Goal: Task Accomplishment & Management: Use online tool/utility

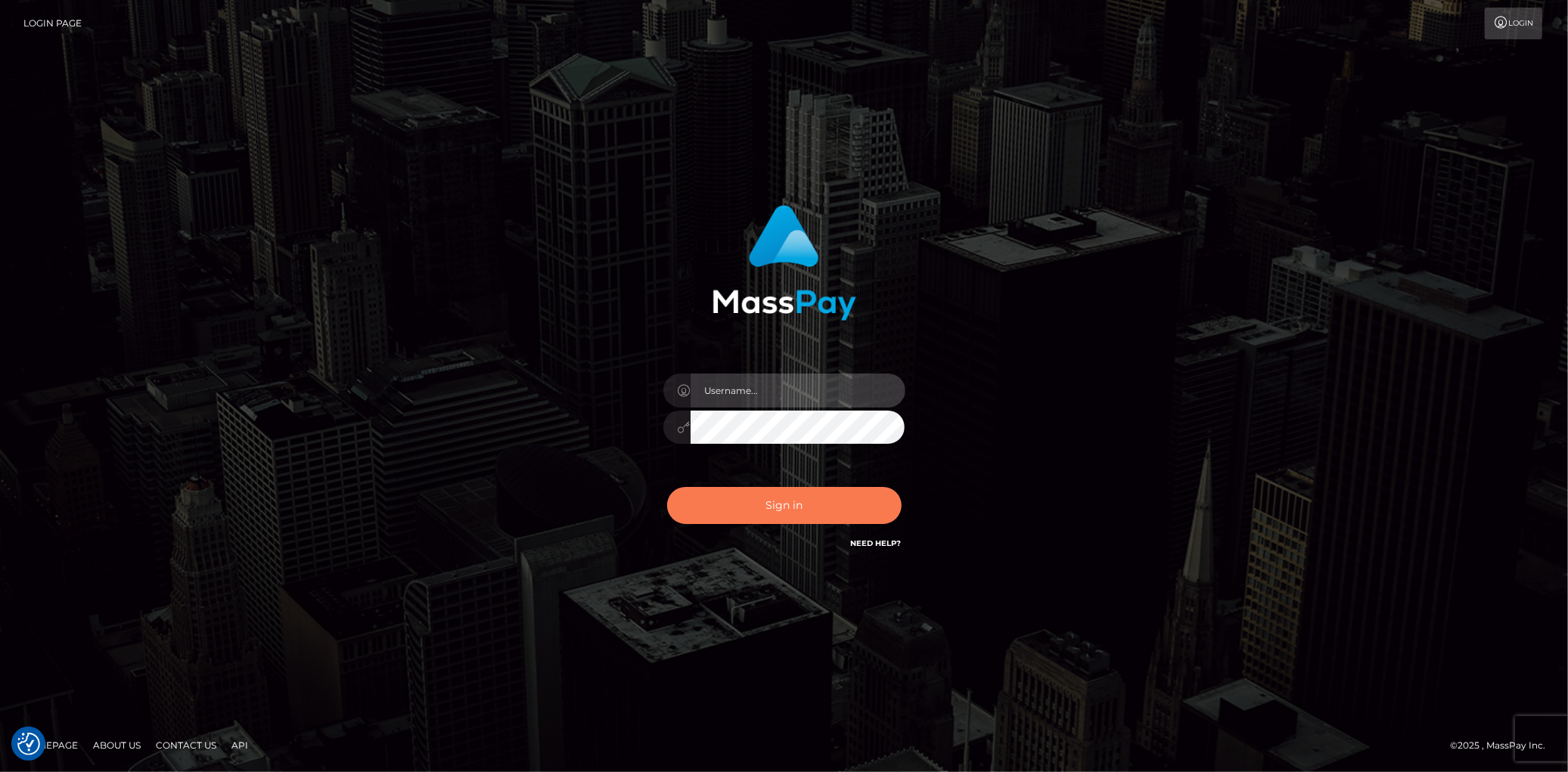
type input "Eduard Gavrilescu"
click at [840, 507] on button "Sign in" at bounding box center [784, 505] width 234 height 37
type input "Eduard Gavrilescu"
click at [811, 504] on button "Sign in" at bounding box center [784, 505] width 234 height 37
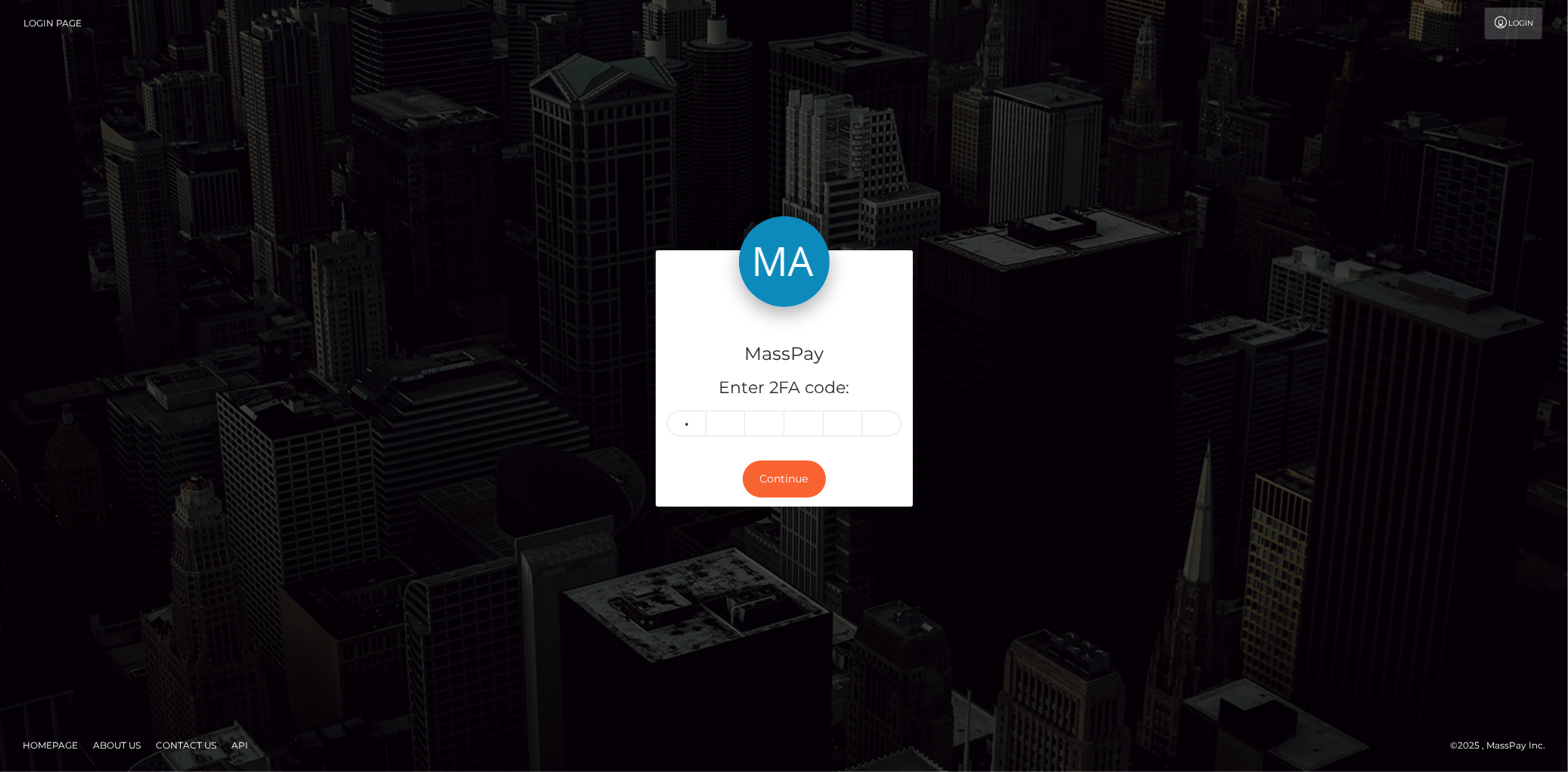
type input "1"
type input "9"
type input "4"
type input "1"
type input "7"
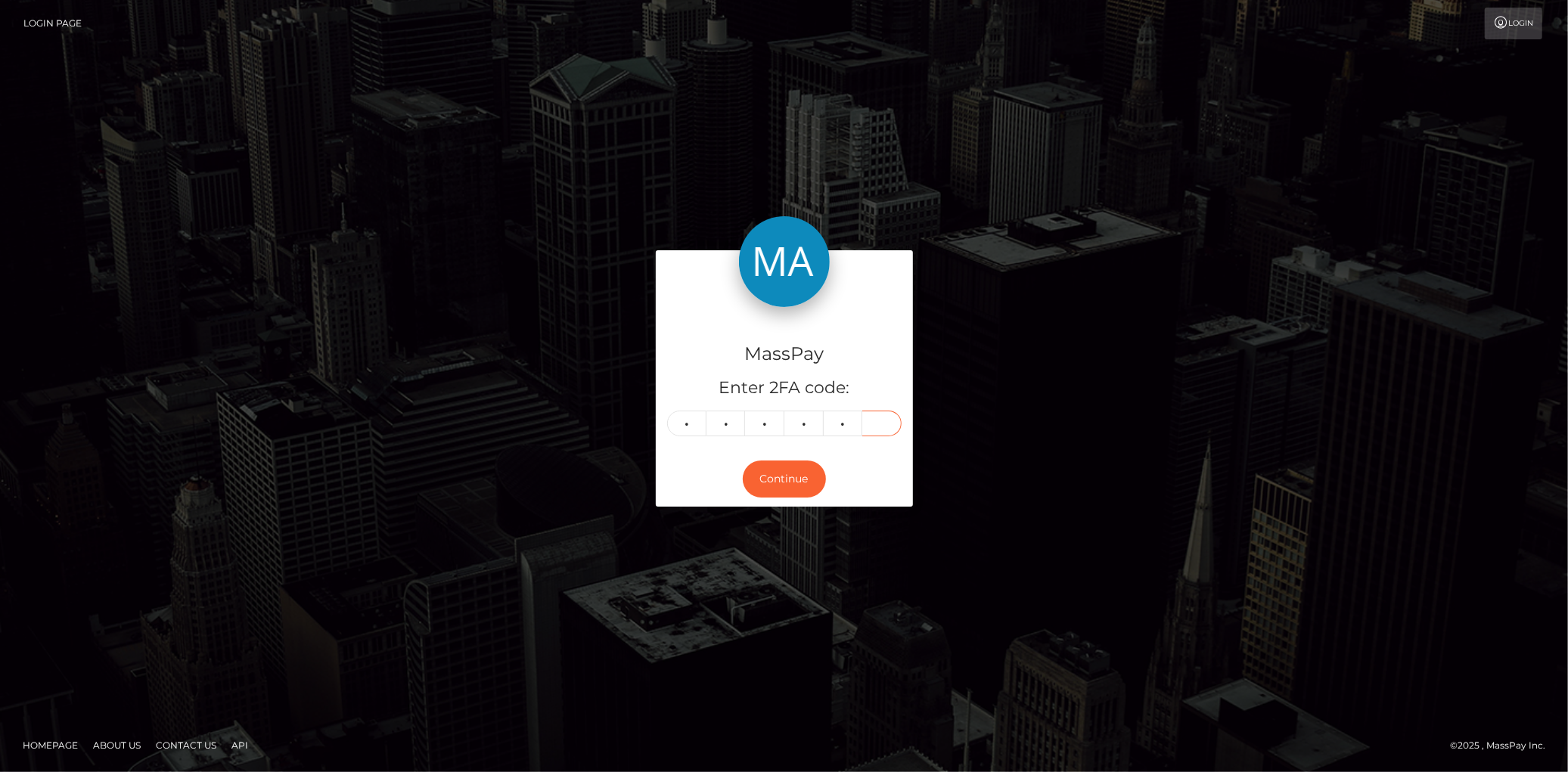
type input "0"
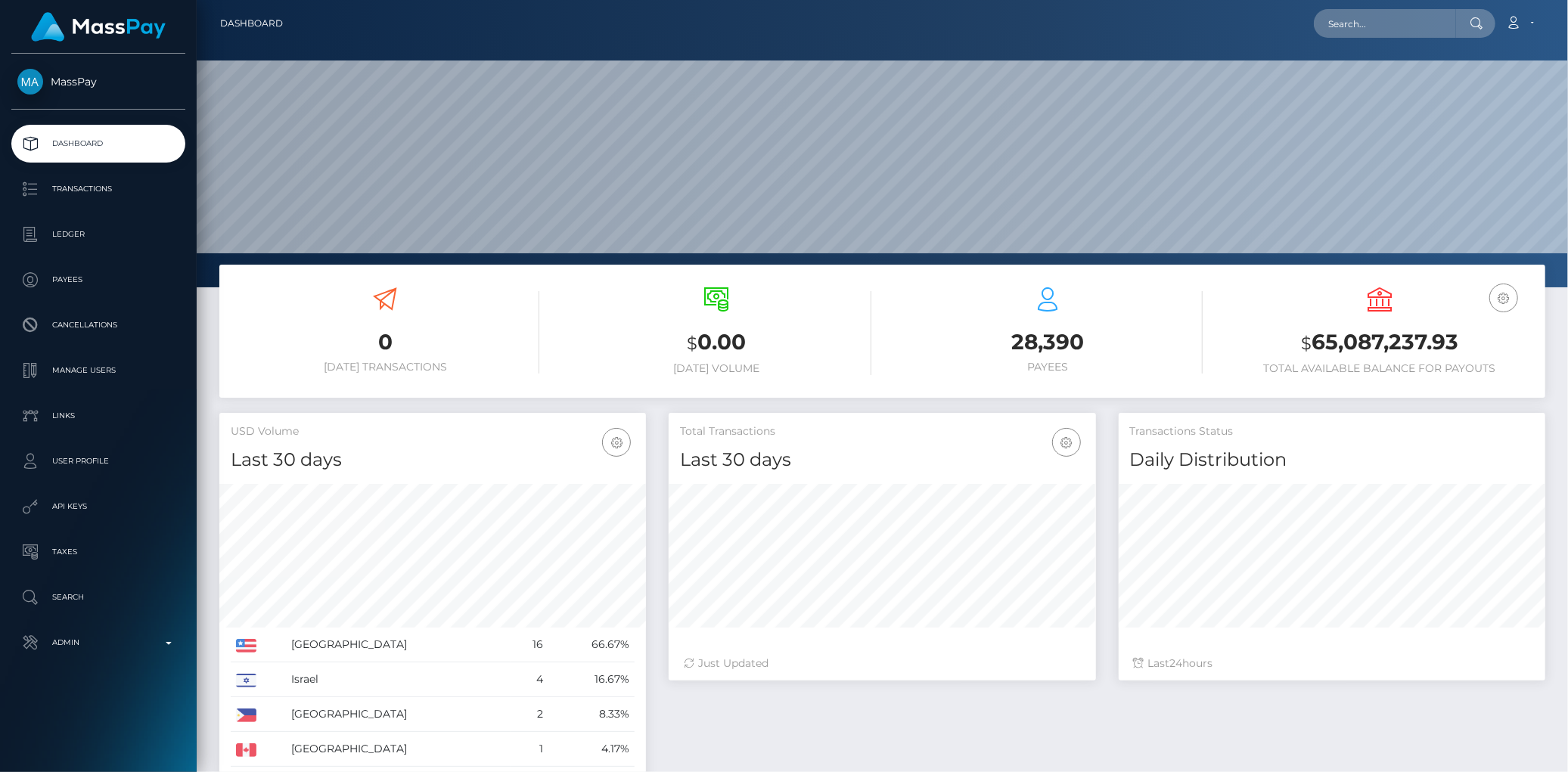
scroll to position [268, 427]
click at [1342, 35] on input "text" at bounding box center [1384, 23] width 143 height 29
paste input "poact_URoh5V060ZQ8"
type input "poact_URoh5V060ZQ8"
click at [1371, 80] on link "Youssef Shosha" at bounding box center [1374, 79] width 121 height 28
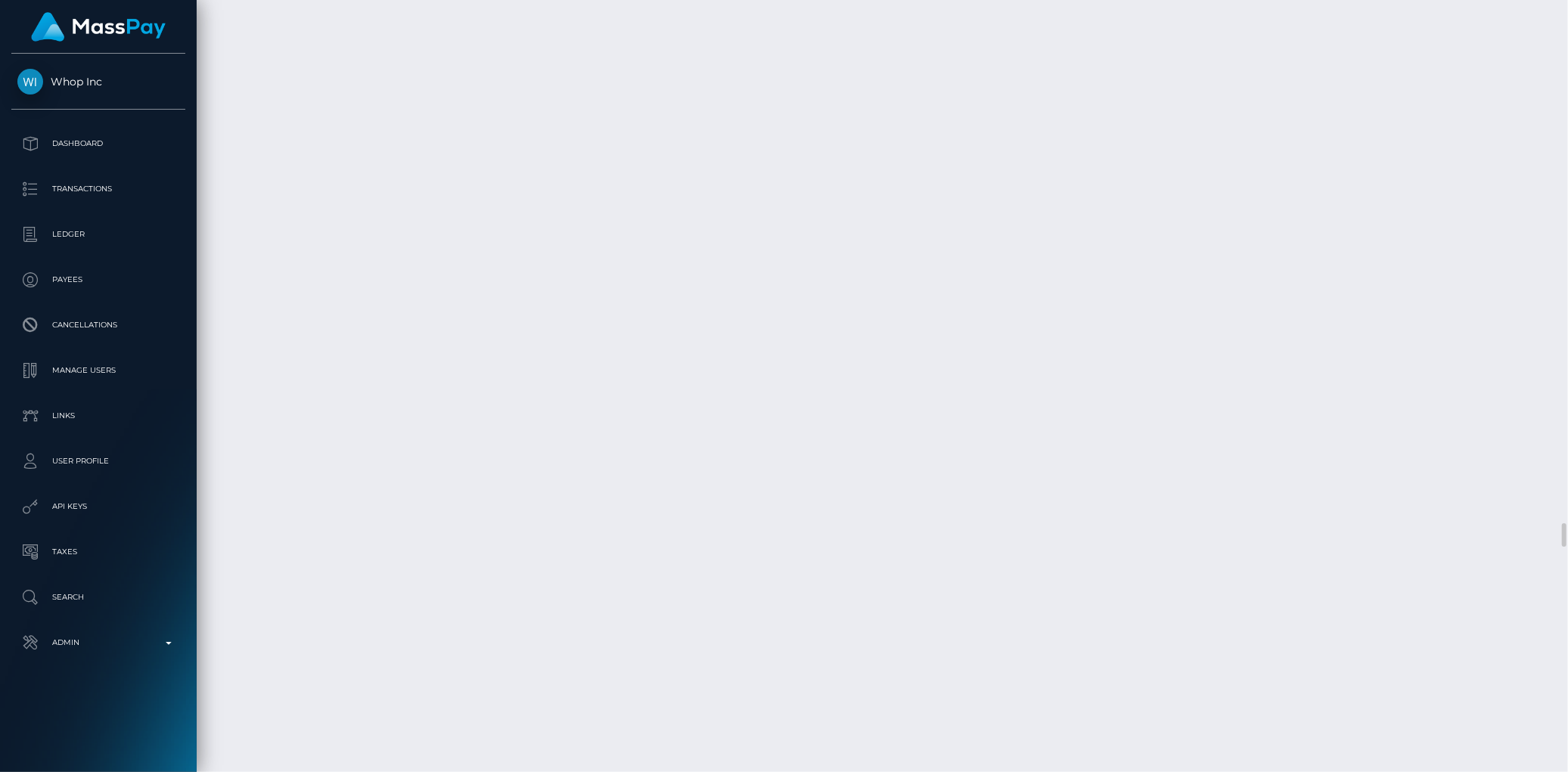
scroll to position [17559, 0]
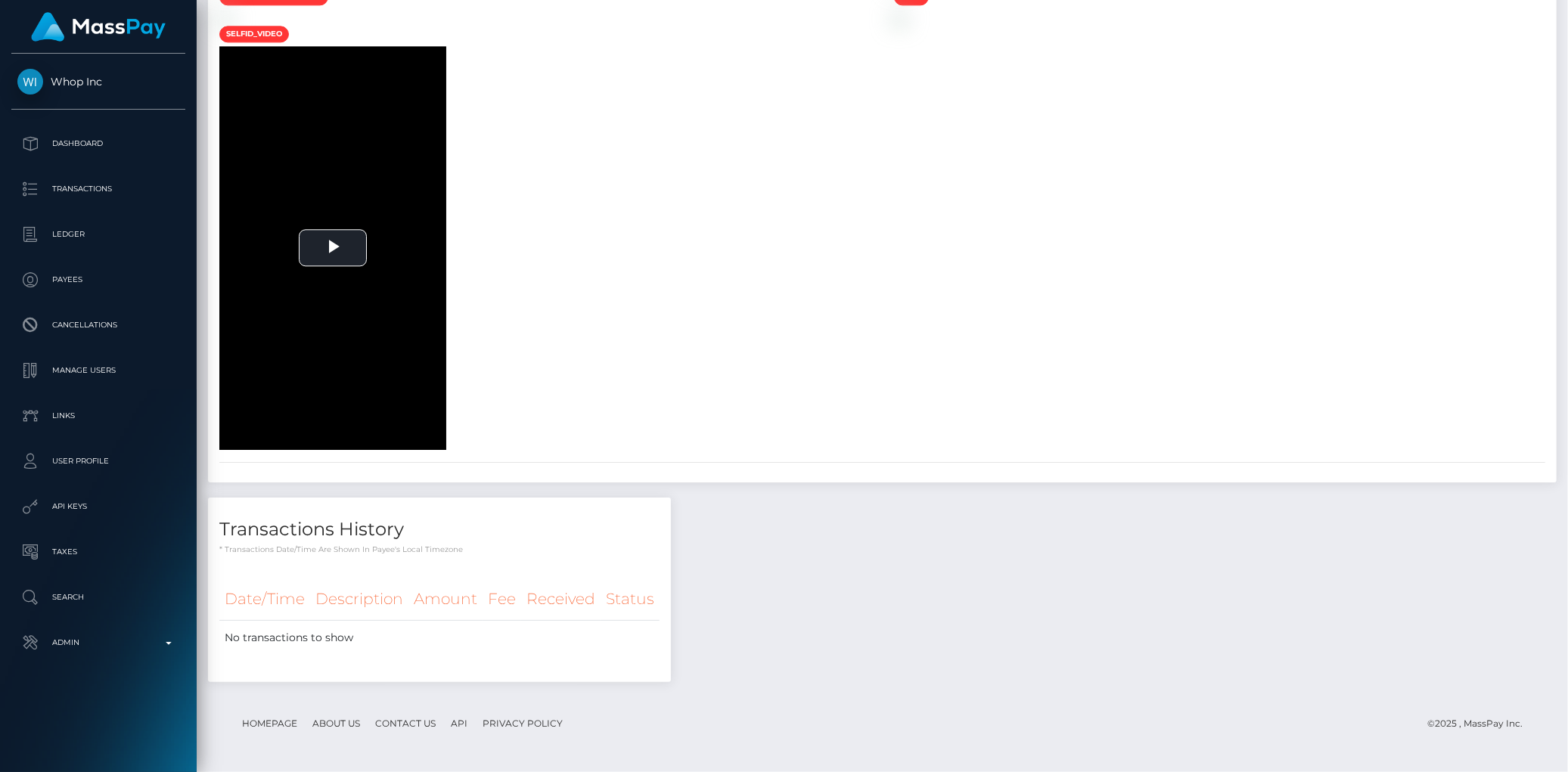
scroll to position [0, 0]
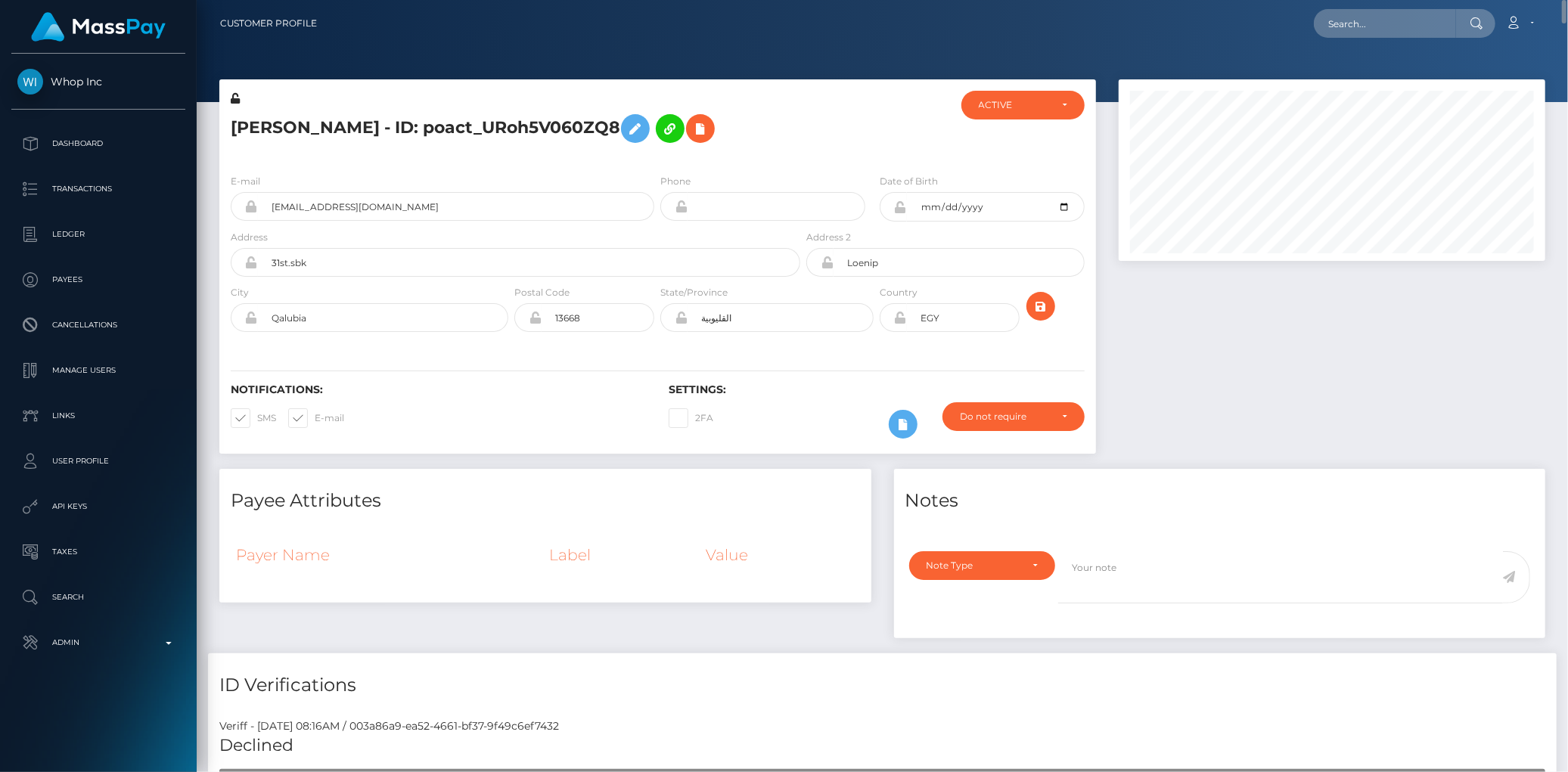
click at [387, 112] on h5 "Youssef Shosha - ID: poact_URoh5V060ZQ8" at bounding box center [512, 129] width 561 height 44
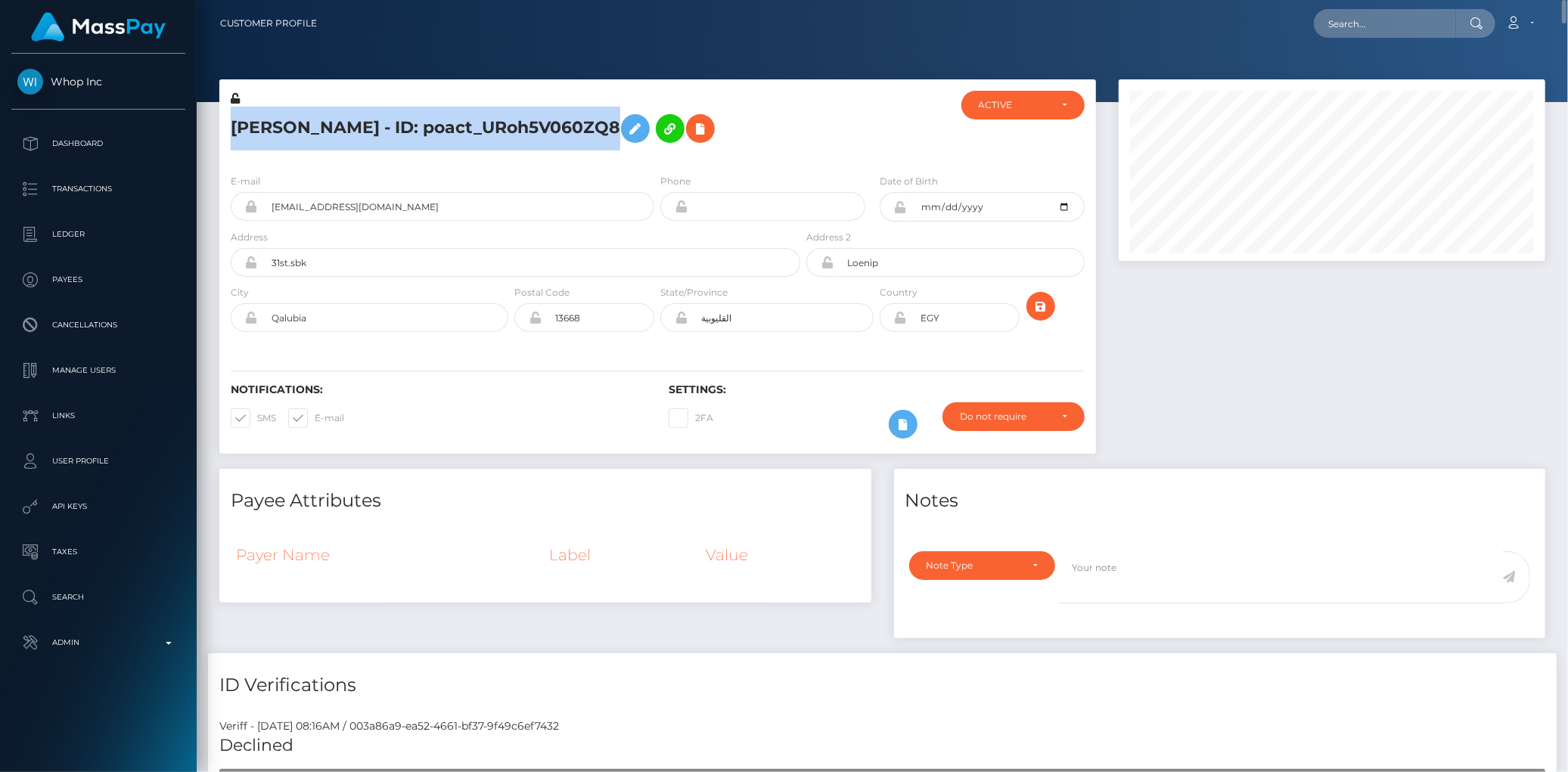
click at [387, 112] on h5 "Youssef Shosha - ID: poact_URoh5V060ZQ8" at bounding box center [512, 129] width 561 height 44
copy h5 "Youssef Shosha - ID: poact_URoh5V060ZQ8"
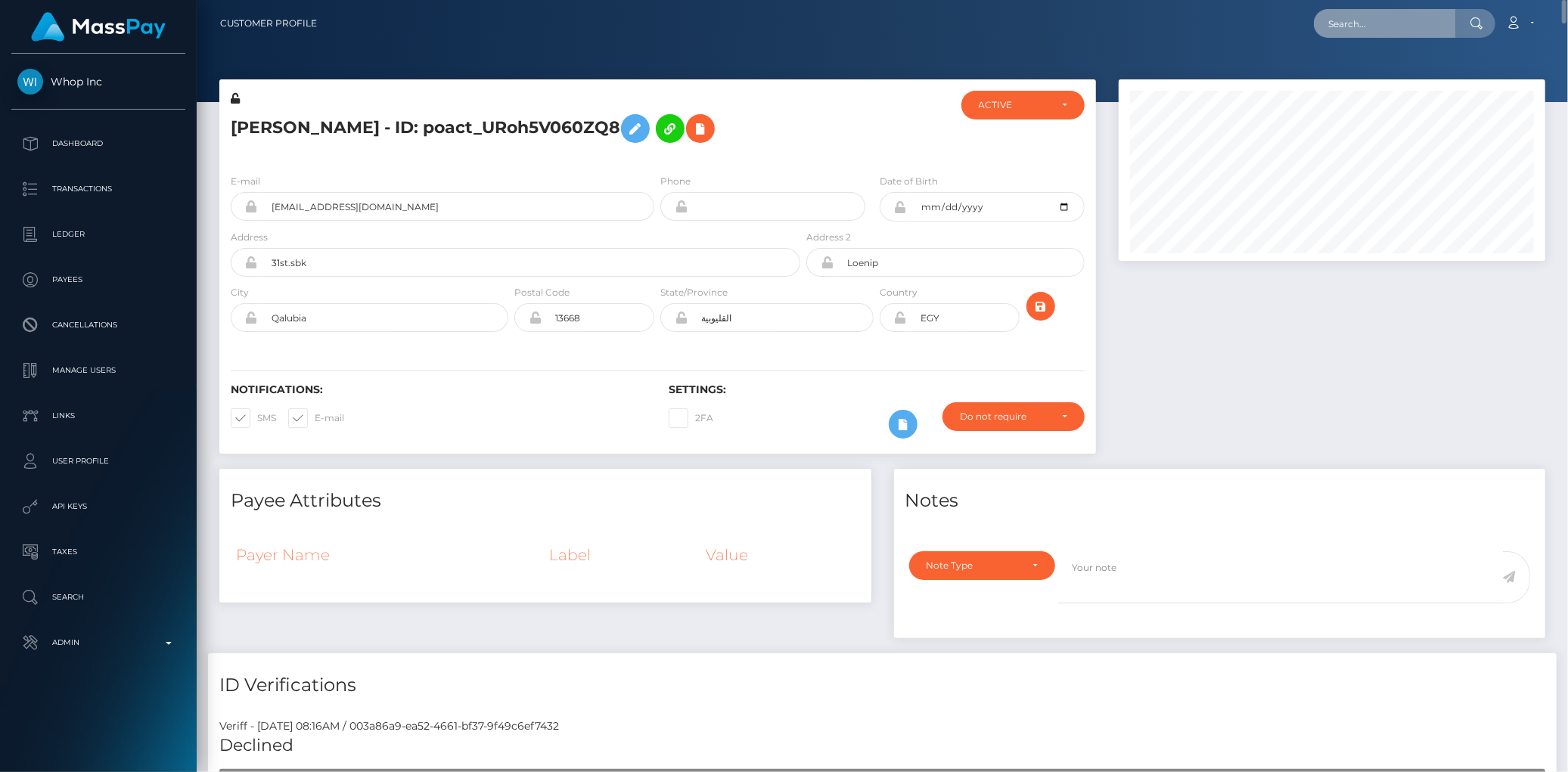
click at [1335, 31] on input "text" at bounding box center [1384, 23] width 143 height 29
click at [1335, 24] on input "text" at bounding box center [1384, 23] width 143 height 29
paste input "poact_Fr7C0pmbsPRs"
type input "poact_Fr7C0pmbsPRs"
click at [1348, 73] on link "Ahmed Riaz" at bounding box center [1374, 79] width 121 height 28
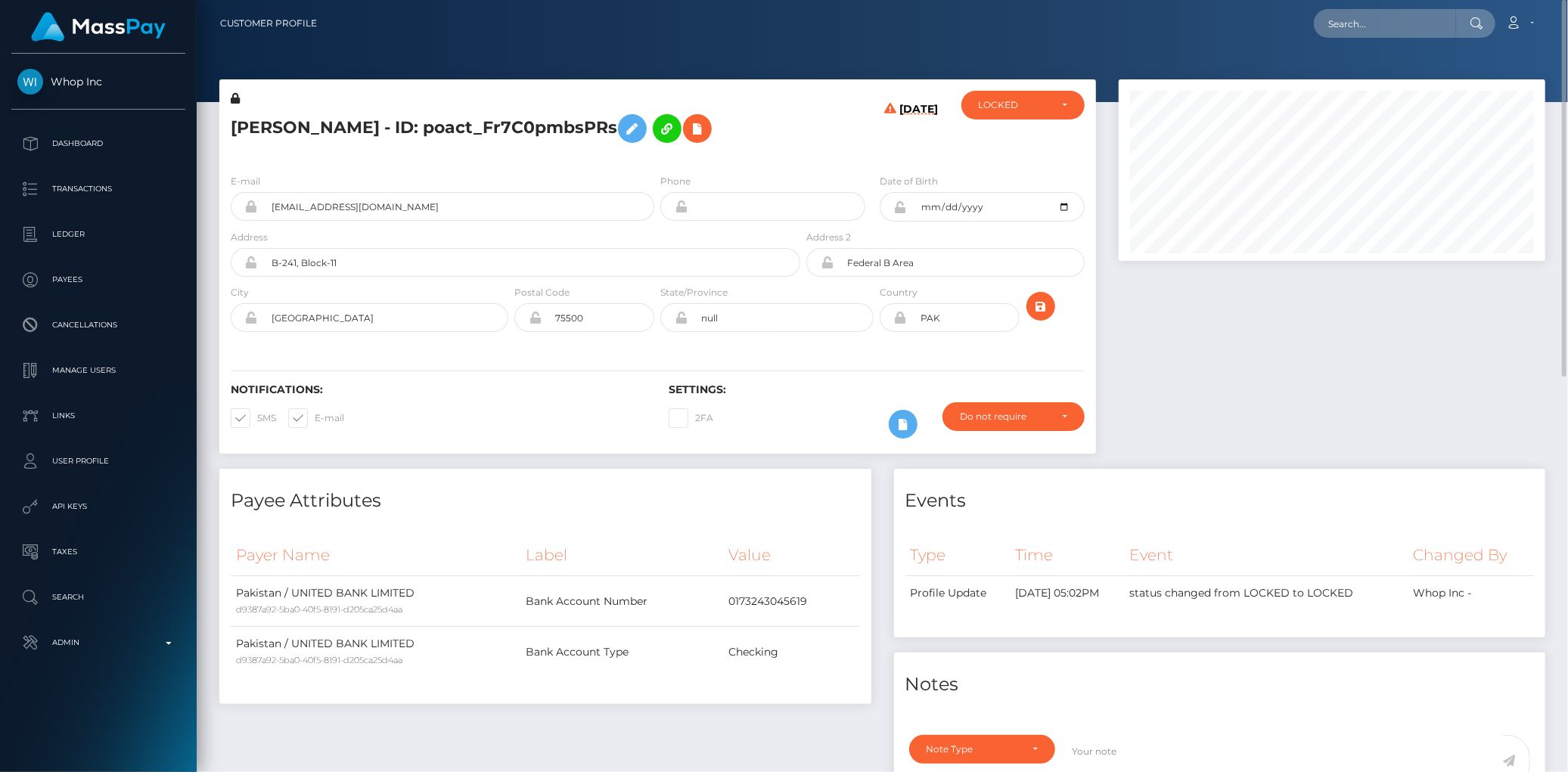
click at [357, 123] on h5 "[PERSON_NAME] - ID: poact_Fr7C0pmbsPRs" at bounding box center [512, 129] width 561 height 44
click at [659, 144] on h5 "[PERSON_NAME] - ID: poact_Fr7C0pmbsPRs" at bounding box center [512, 129] width 561 height 44
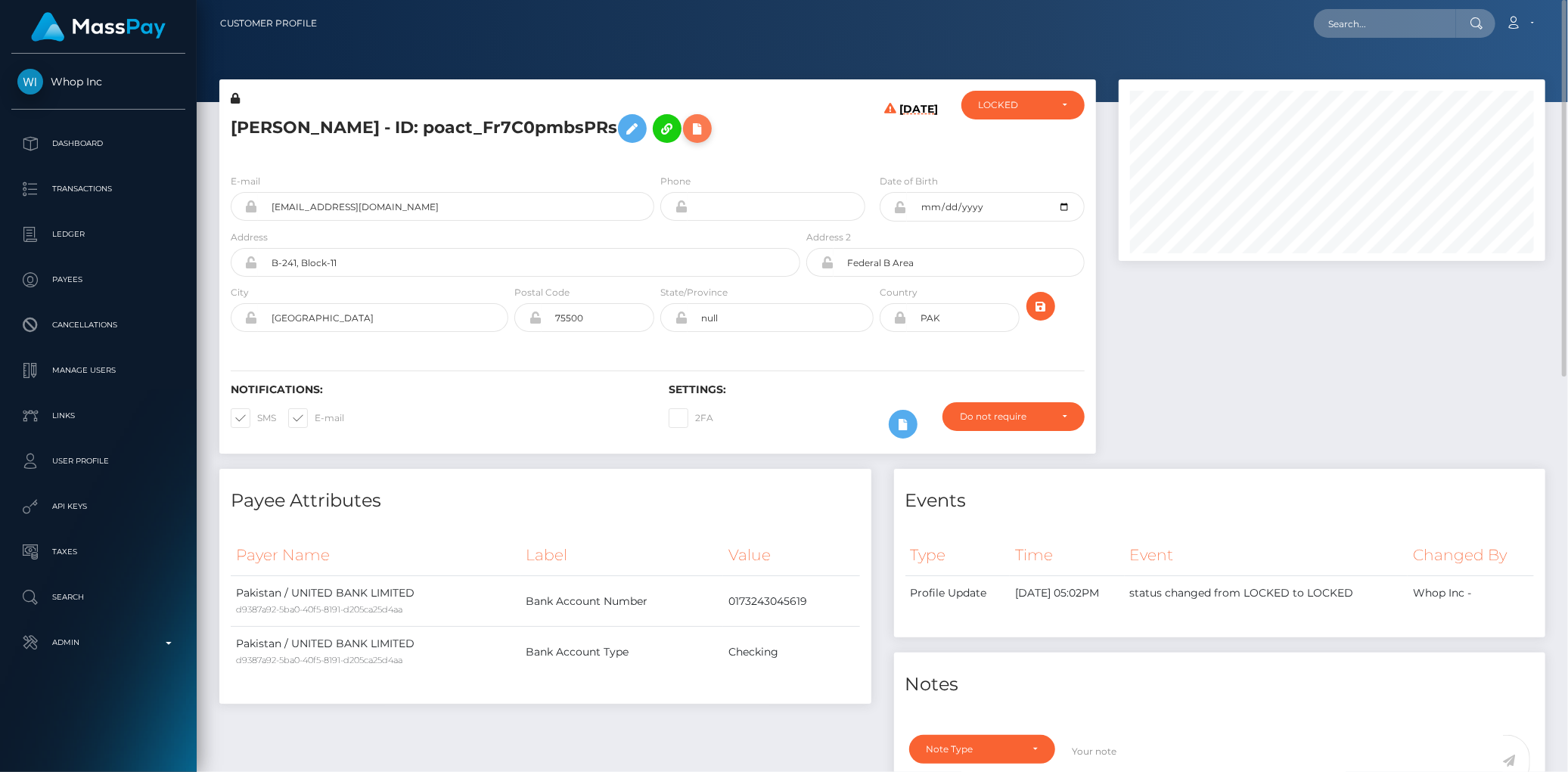
click at [688, 132] on icon at bounding box center [697, 129] width 18 height 19
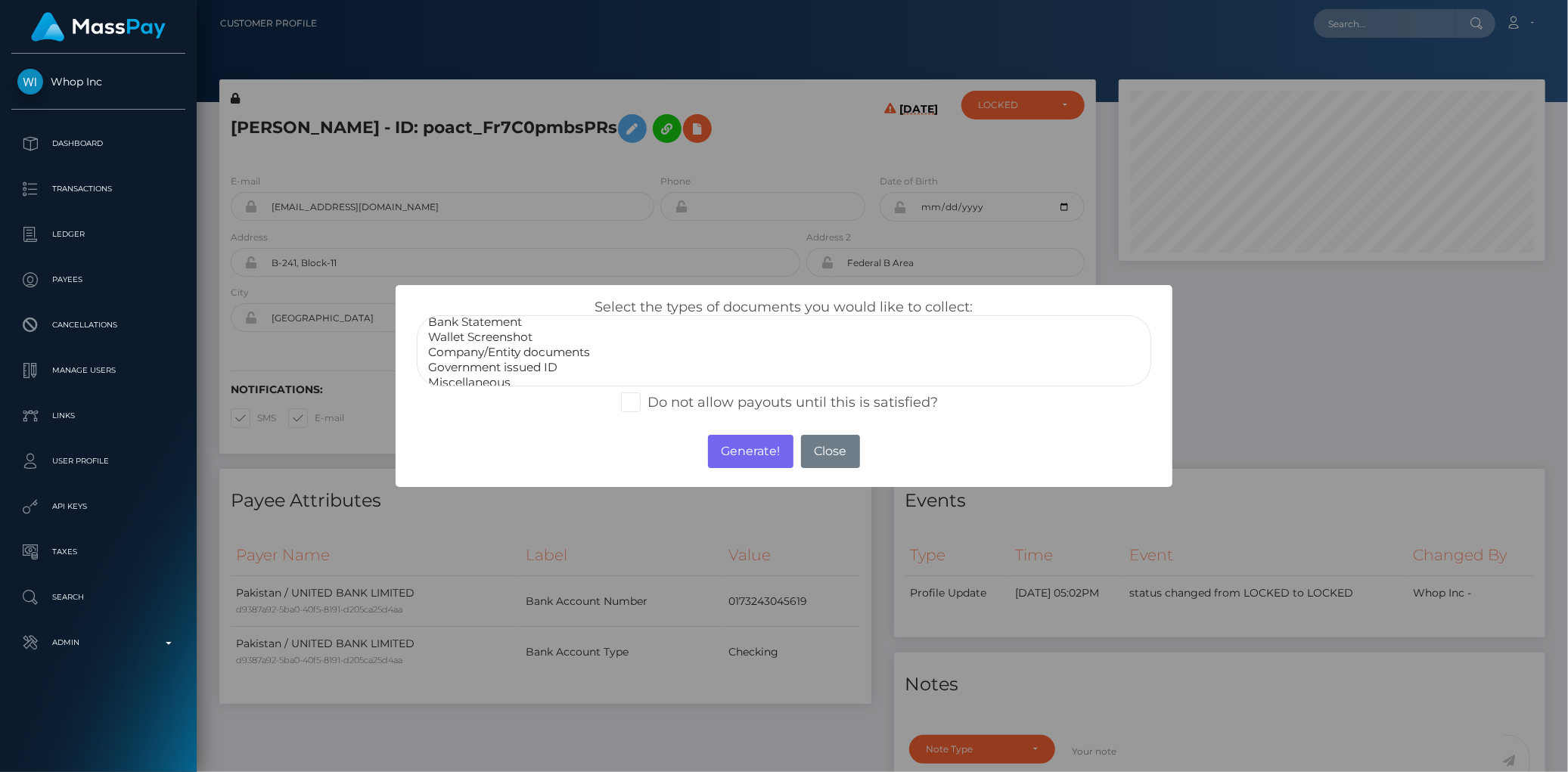
scroll to position [28, 0]
select select "Government issued ID"
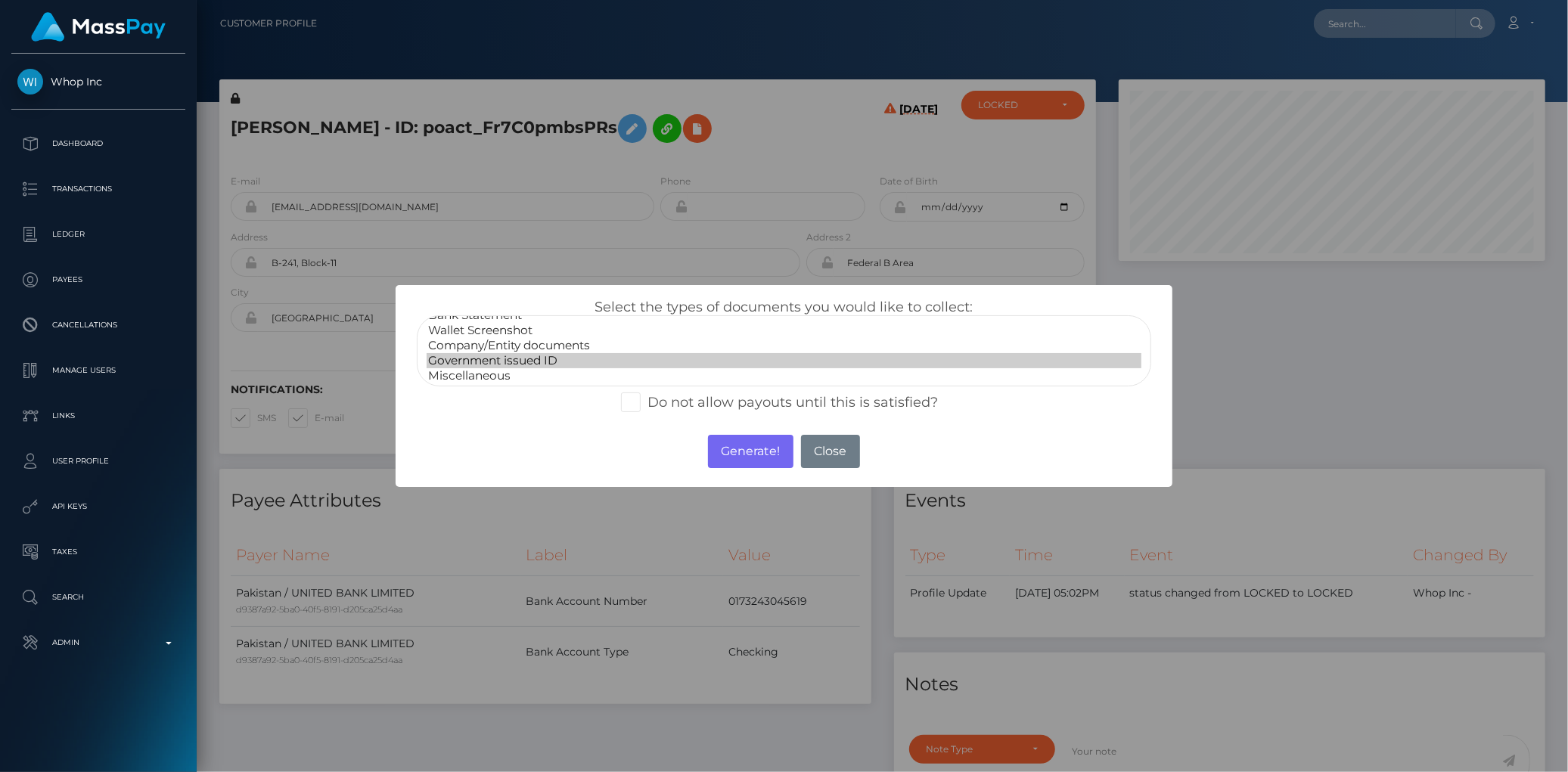
click at [517, 353] on option "Government issued ID" at bounding box center [784, 360] width 714 height 15
click at [738, 449] on button "Generate!" at bounding box center [751, 451] width 86 height 33
